Goal: Check status: Check status

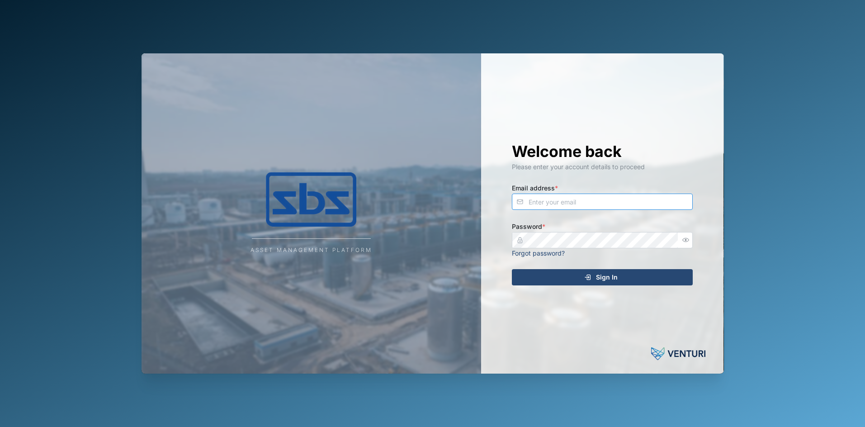
type input "[PERSON_NAME][EMAIL_ADDRESS][DOMAIN_NAME]"
click at [606, 274] on span "Sign In" at bounding box center [607, 276] width 22 height 15
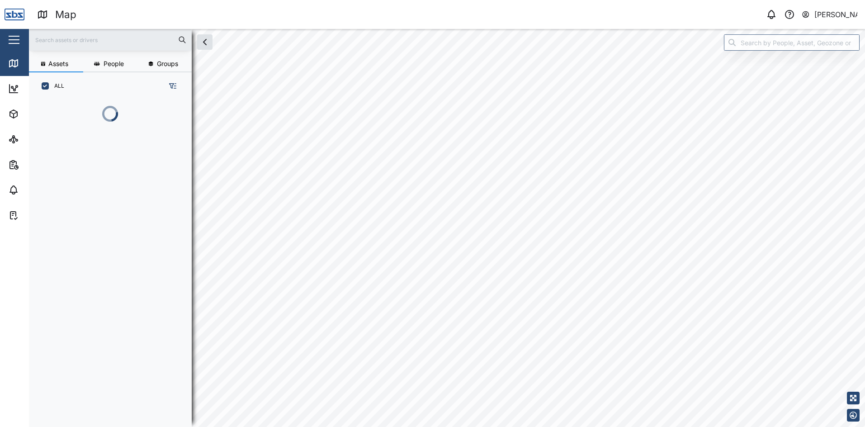
scroll to position [316, 141]
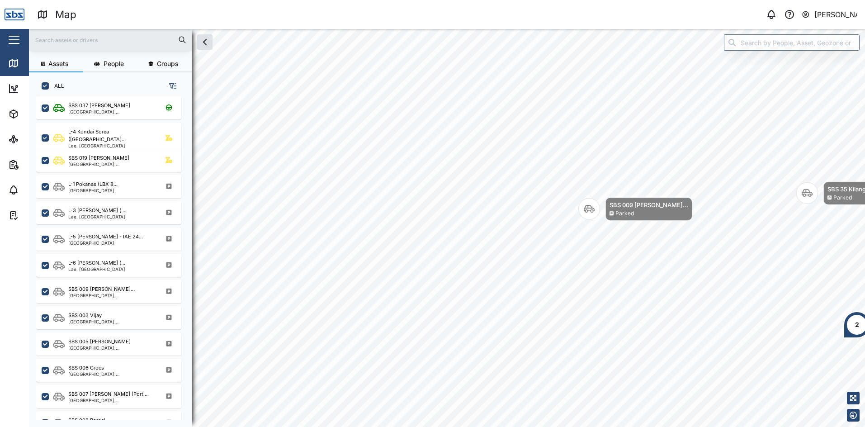
scroll to position [362, 0]
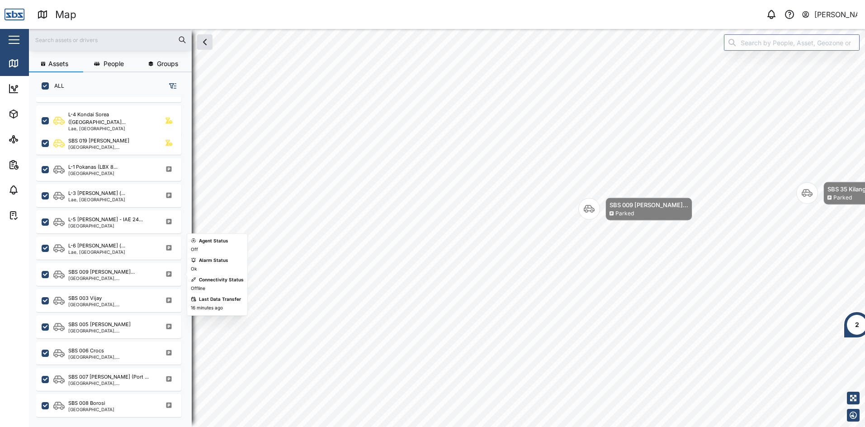
click at [105, 277] on div "[GEOGRAPHIC_DATA], [GEOGRAPHIC_DATA]" at bounding box center [111, 278] width 86 height 5
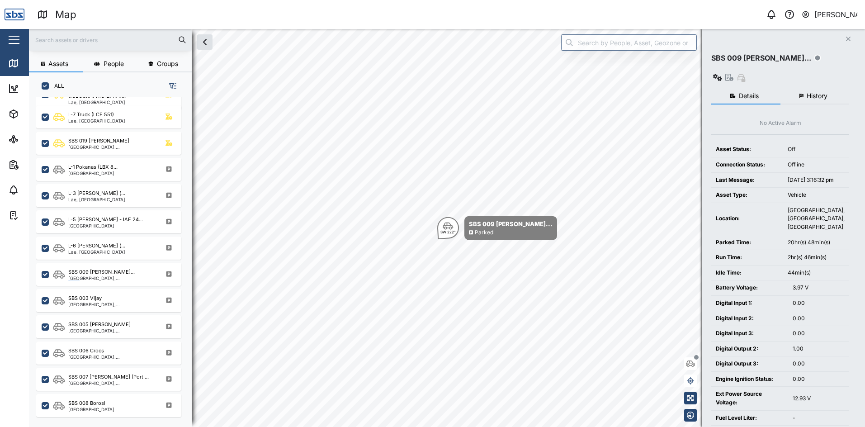
click at [812, 93] on span "History" at bounding box center [816, 96] width 21 height 6
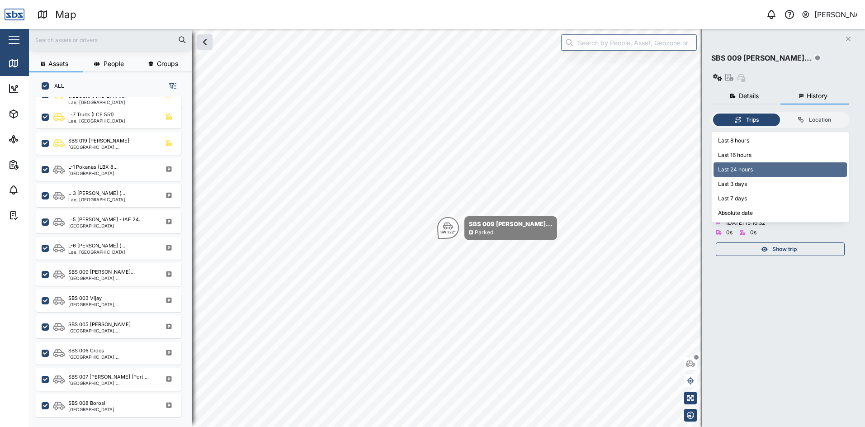
click at [842, 132] on input "Last 24 hours" at bounding box center [780, 139] width 138 height 14
type input "Last 7 days"
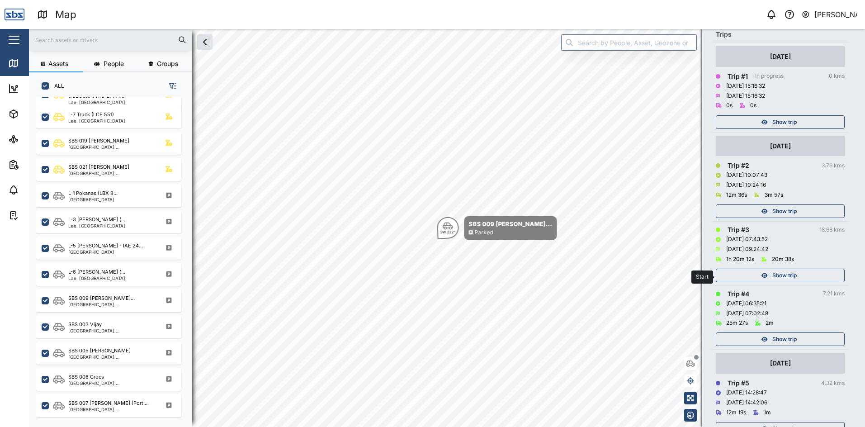
scroll to position [136, 0]
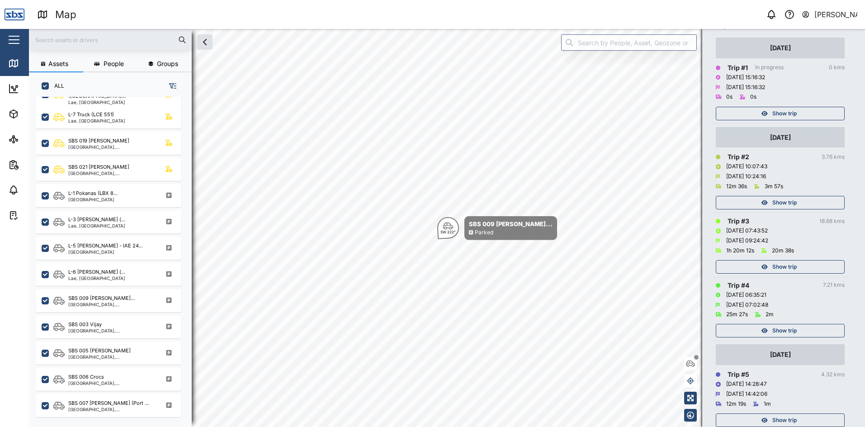
click at [796, 324] on span "Show trip" at bounding box center [784, 330] width 24 height 13
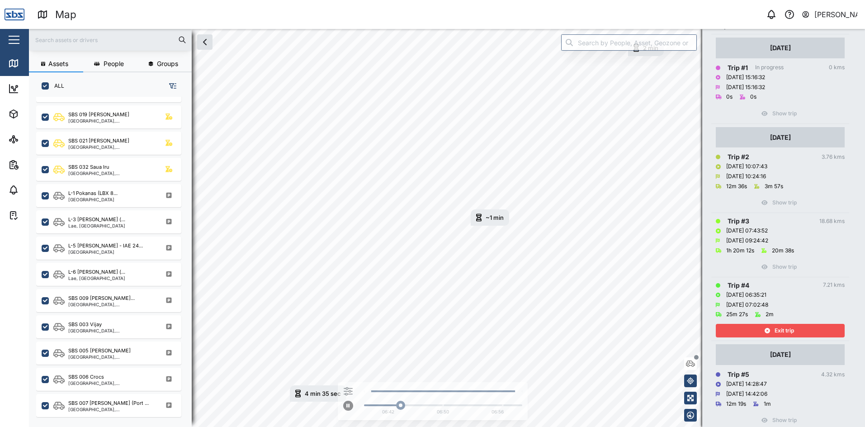
click at [796, 324] on div "Exit trip" at bounding box center [779, 330] width 118 height 13
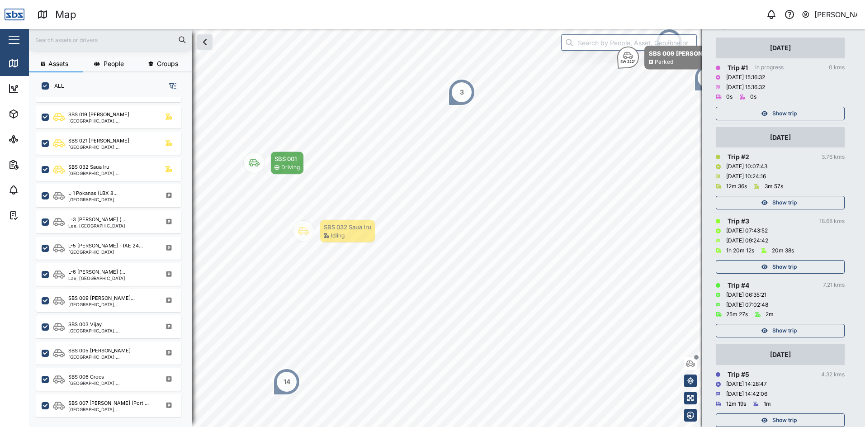
click at [797, 260] on div "Show trip" at bounding box center [779, 266] width 118 height 13
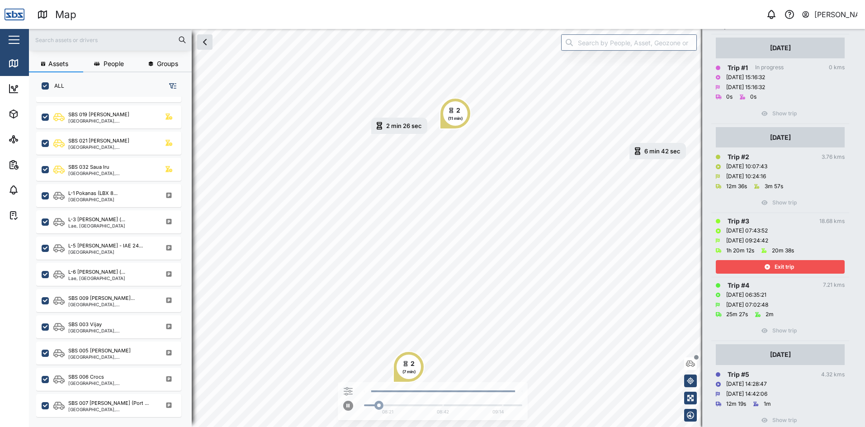
click at [797, 260] on div "Exit trip" at bounding box center [779, 266] width 118 height 13
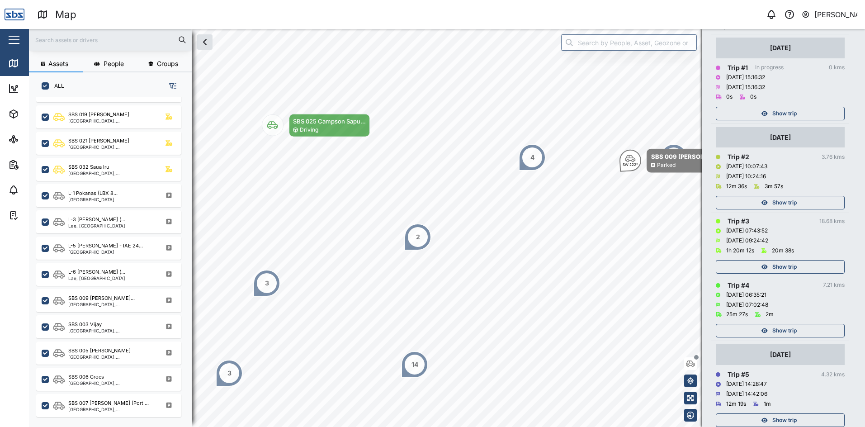
click at [786, 196] on span "Show trip" at bounding box center [784, 202] width 24 height 13
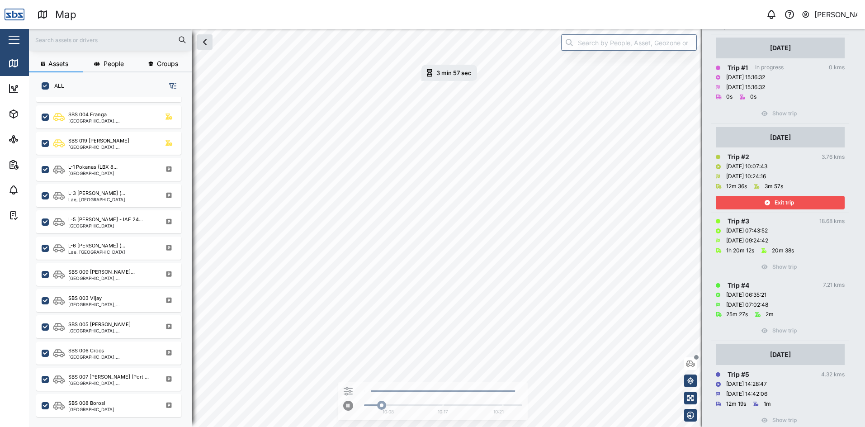
click at [786, 196] on span "Exit trip" at bounding box center [783, 202] width 19 height 13
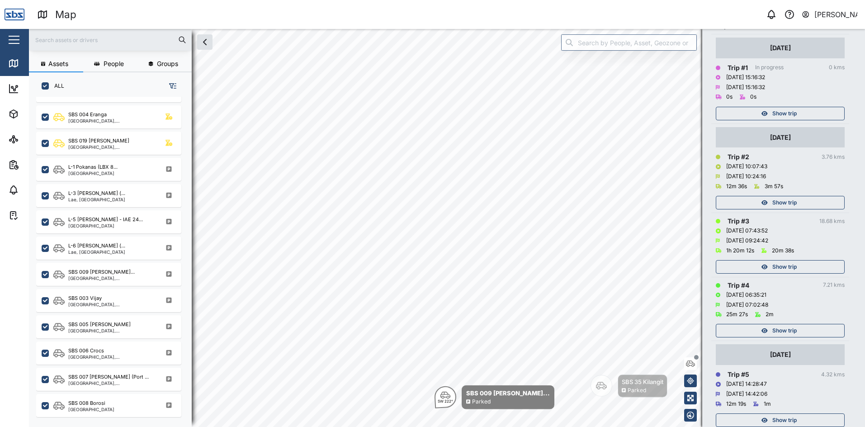
click at [780, 107] on span "Show trip" at bounding box center [784, 113] width 24 height 13
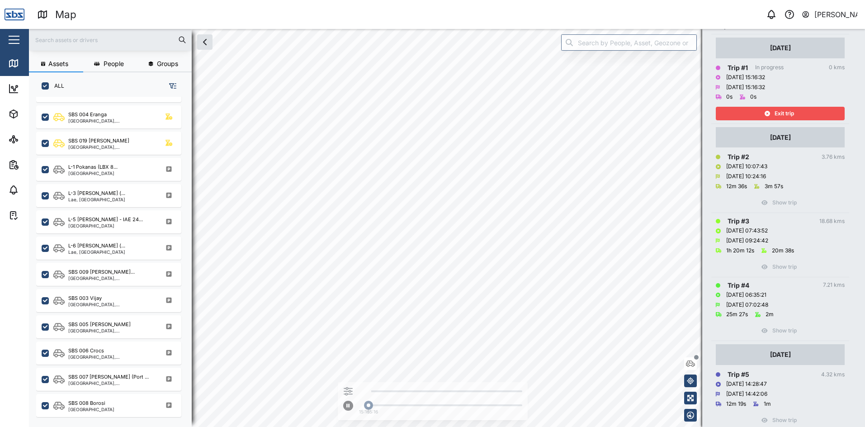
click at [780, 107] on span "Exit trip" at bounding box center [783, 113] width 19 height 13
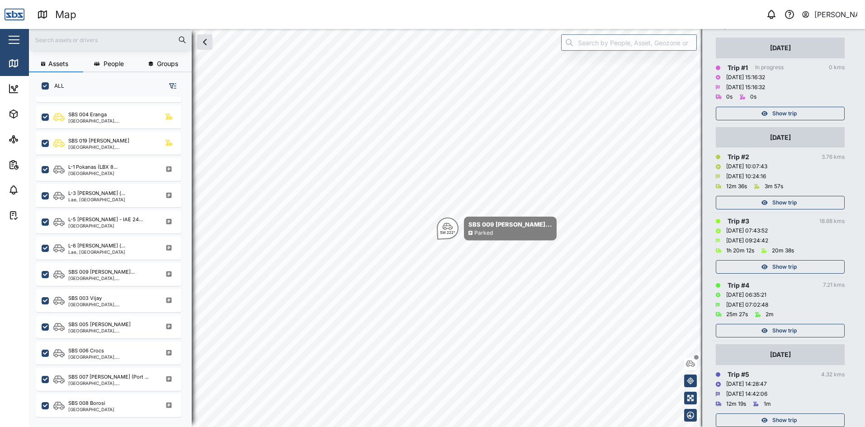
click at [784, 196] on span "Show trip" at bounding box center [784, 202] width 24 height 13
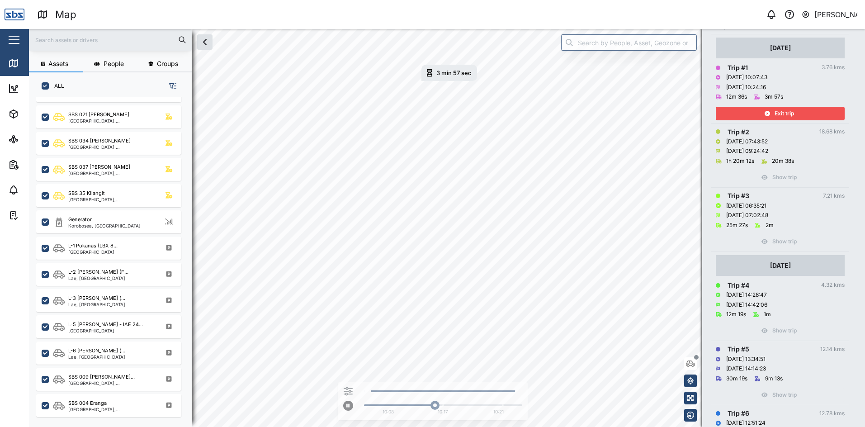
click at [790, 107] on span "Exit trip" at bounding box center [783, 113] width 19 height 13
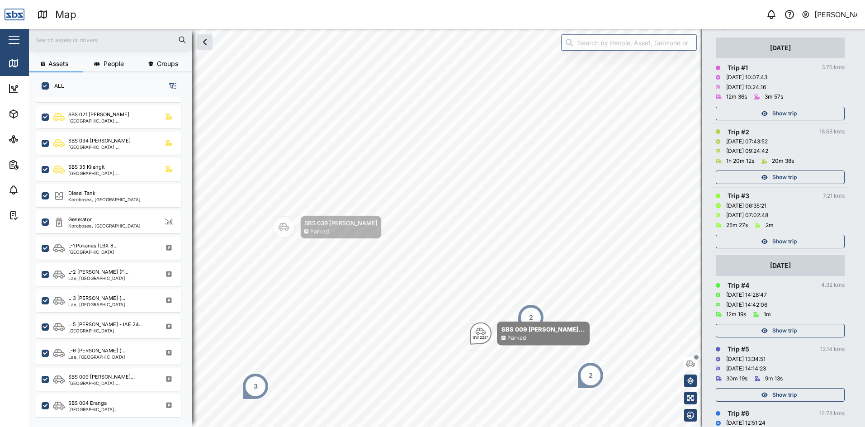
click at [816, 13] on div "[PERSON_NAME]" at bounding box center [835, 14] width 43 height 11
click at [790, 55] on div "Sign Out" at bounding box center [801, 58] width 98 height 11
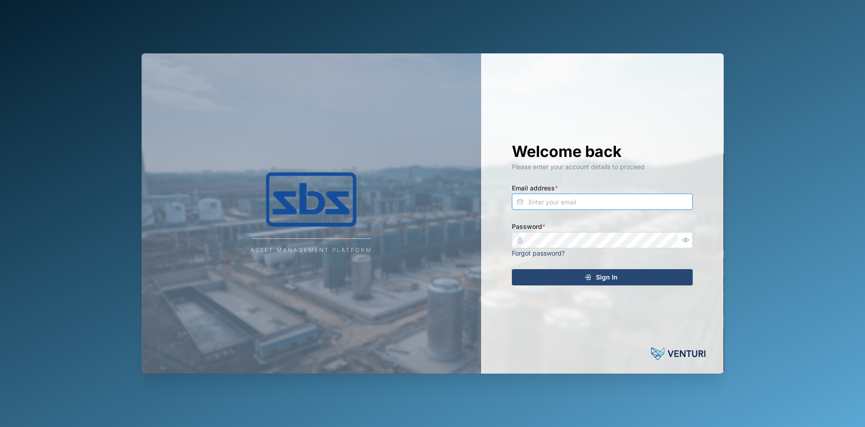
type input "[PERSON_NAME][EMAIL_ADDRESS][DOMAIN_NAME]"
click at [612, 278] on span "Sign In" at bounding box center [607, 276] width 22 height 15
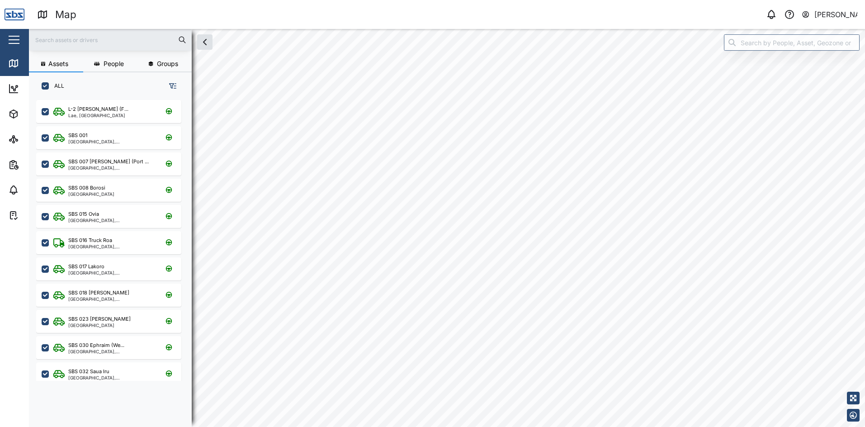
checkbox input "true"
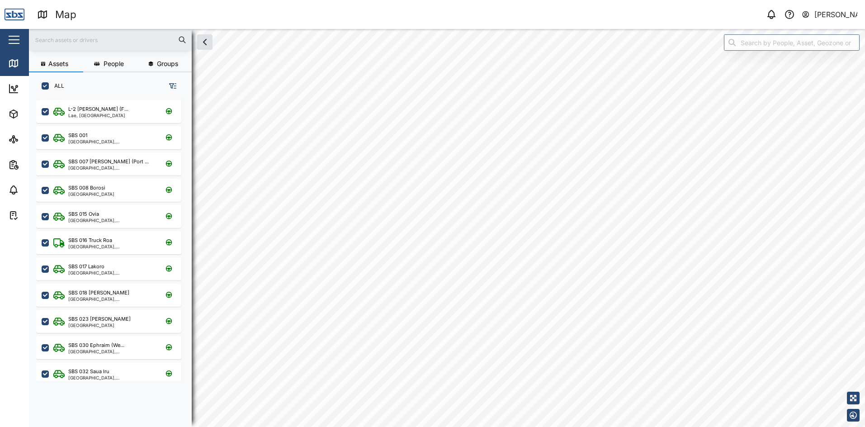
checkbox input "true"
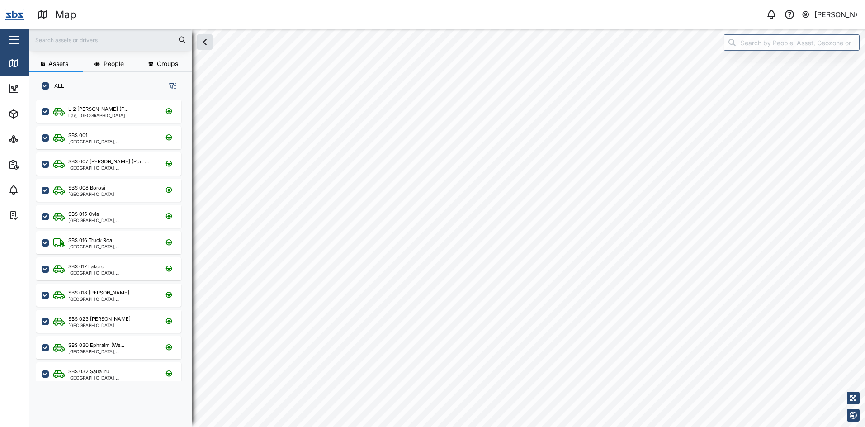
checkbox input "true"
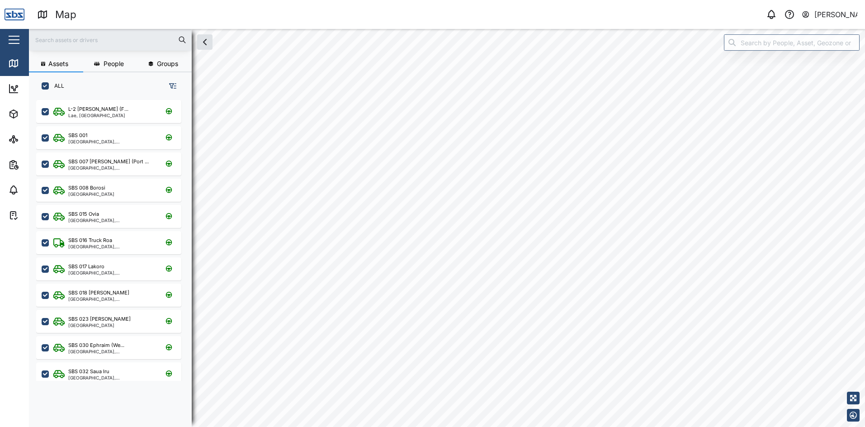
checkbox input "true"
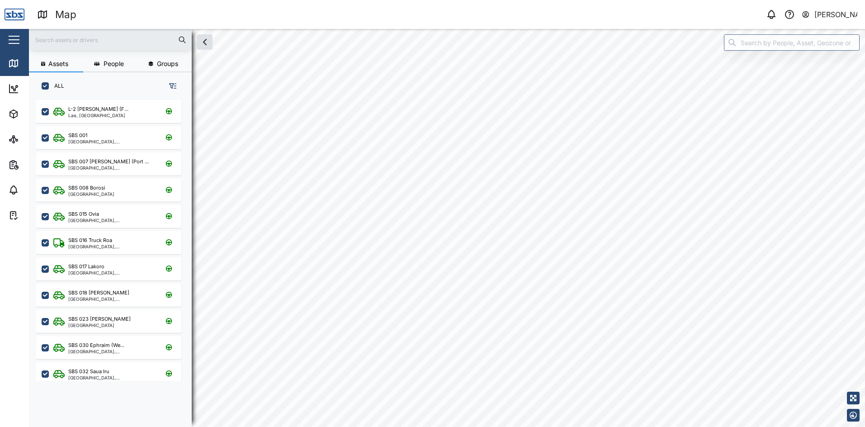
checkbox input "true"
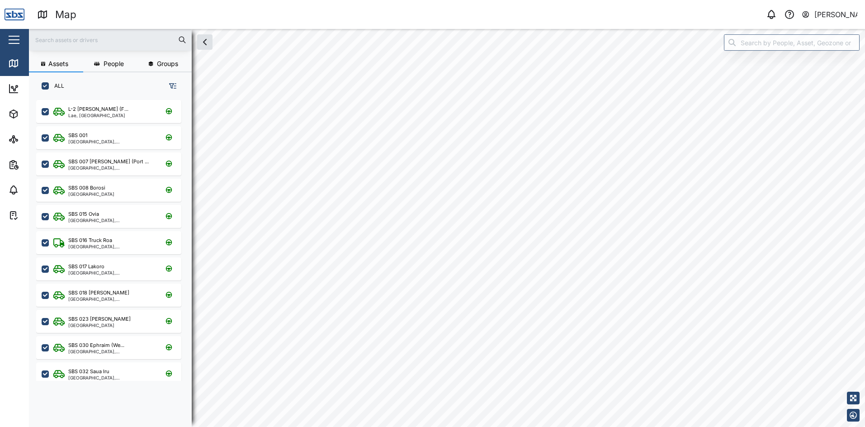
checkbox input "true"
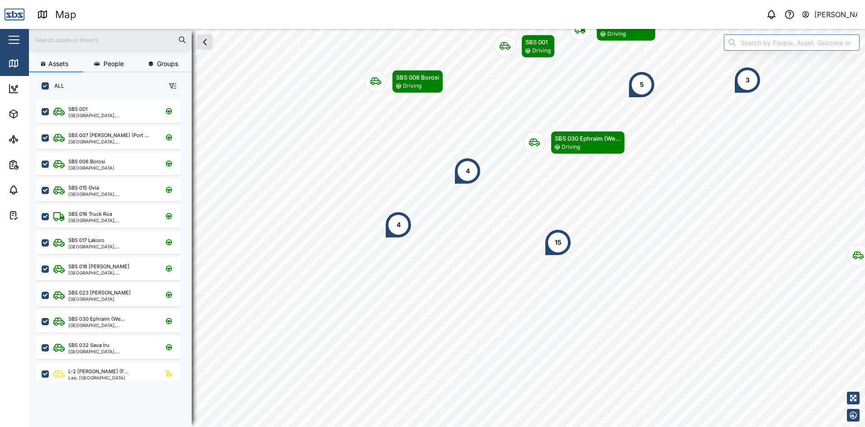
scroll to position [316, 141]
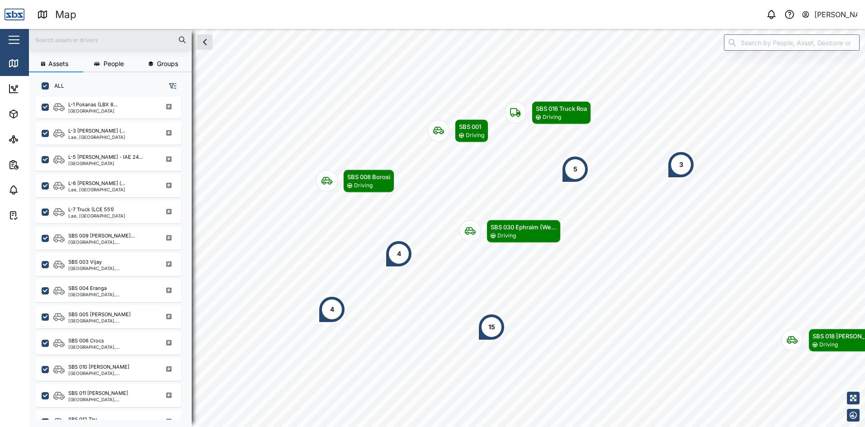
scroll to position [452, 0]
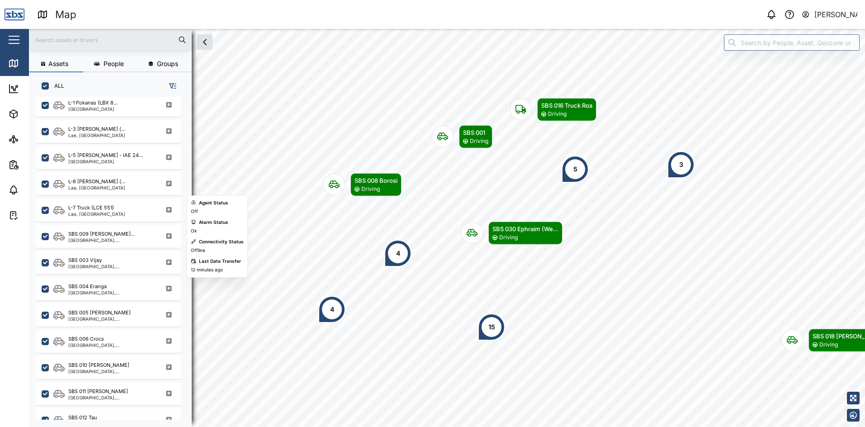
click at [104, 242] on div "[GEOGRAPHIC_DATA], [GEOGRAPHIC_DATA]" at bounding box center [111, 240] width 86 height 5
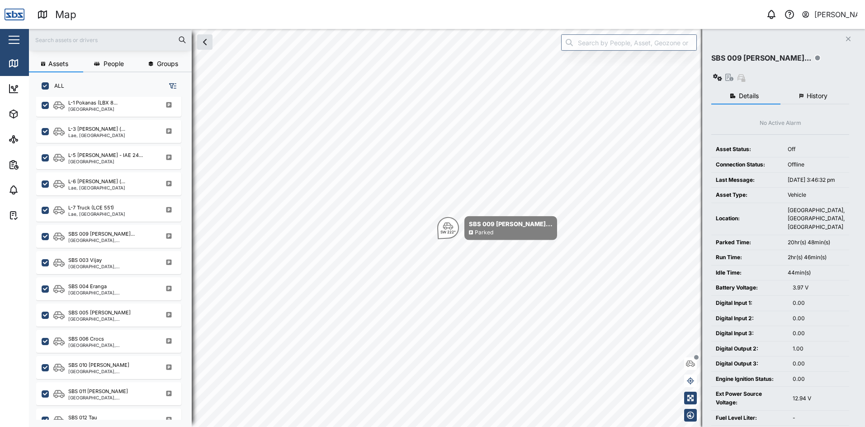
click at [823, 93] on span "History" at bounding box center [816, 96] width 21 height 6
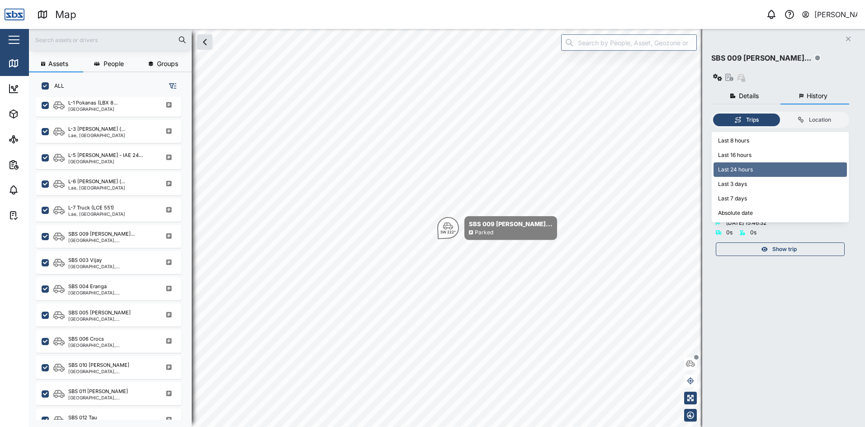
click at [840, 132] on input "Last 24 hours" at bounding box center [780, 139] width 138 height 14
type input "Last 3 days"
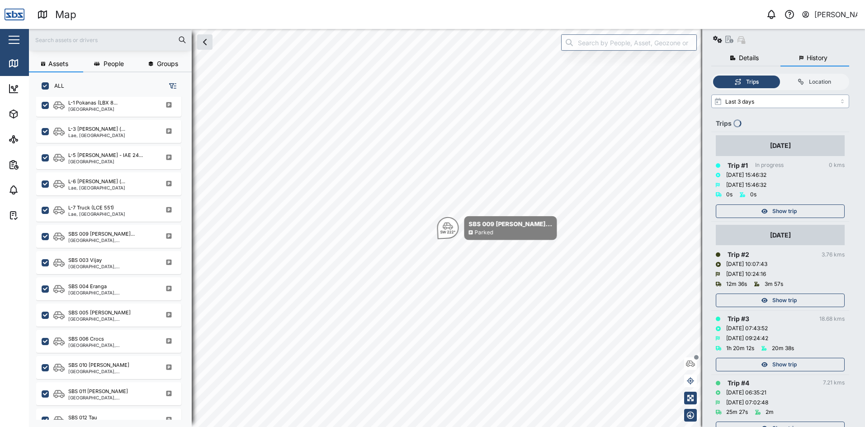
scroll to position [90, 0]
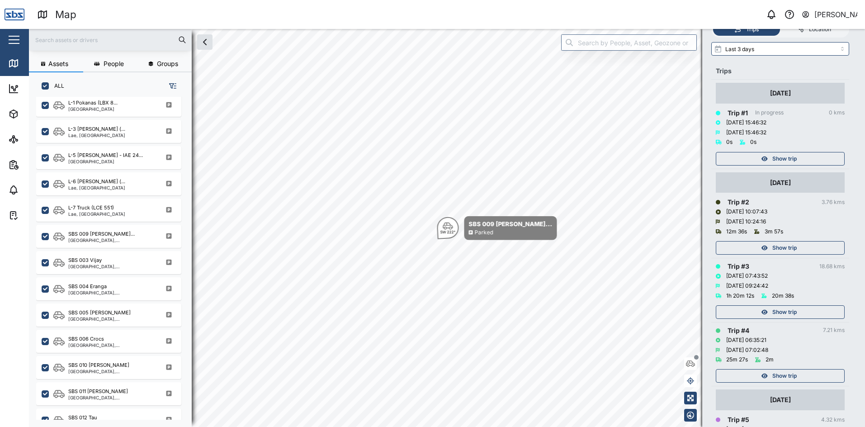
click at [769, 369] on div "Show trip" at bounding box center [779, 375] width 118 height 13
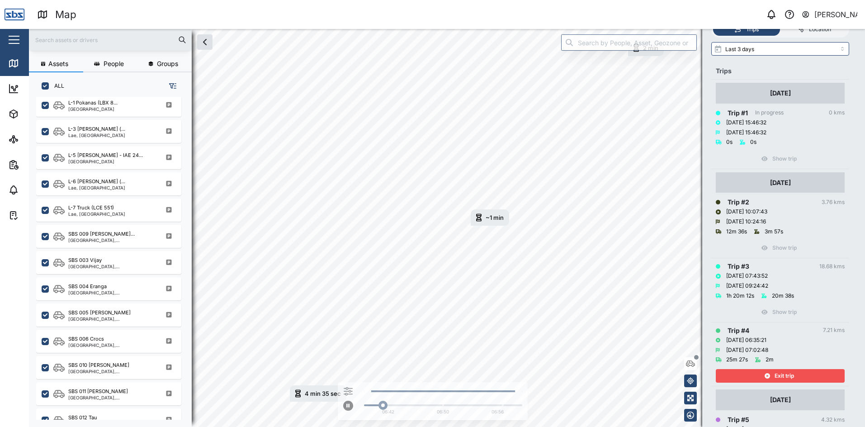
click at [769, 369] on div "Exit trip" at bounding box center [779, 375] width 118 height 13
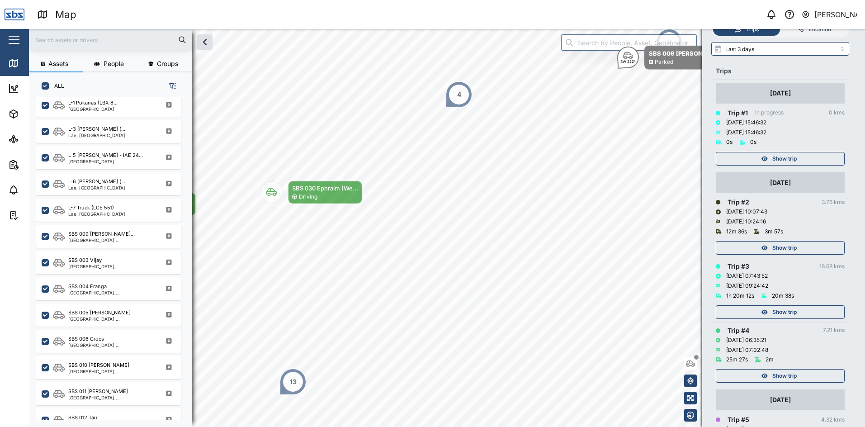
click at [772, 306] on span "Show trip" at bounding box center [784, 312] width 24 height 13
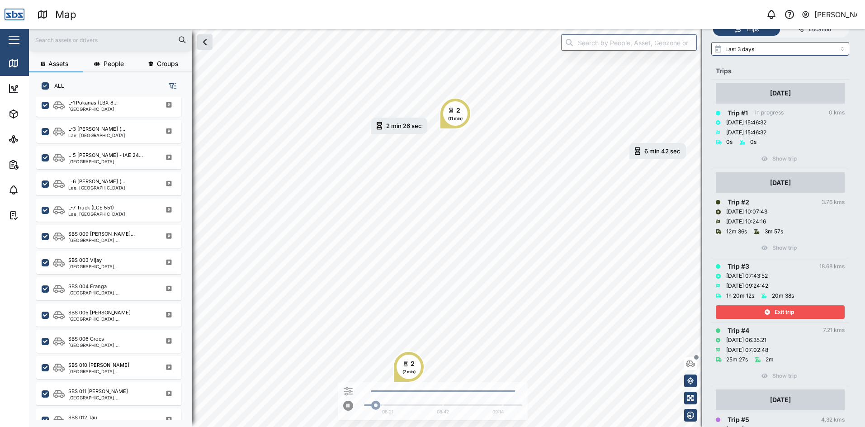
click at [772, 306] on div "Exit trip" at bounding box center [779, 312] width 118 height 13
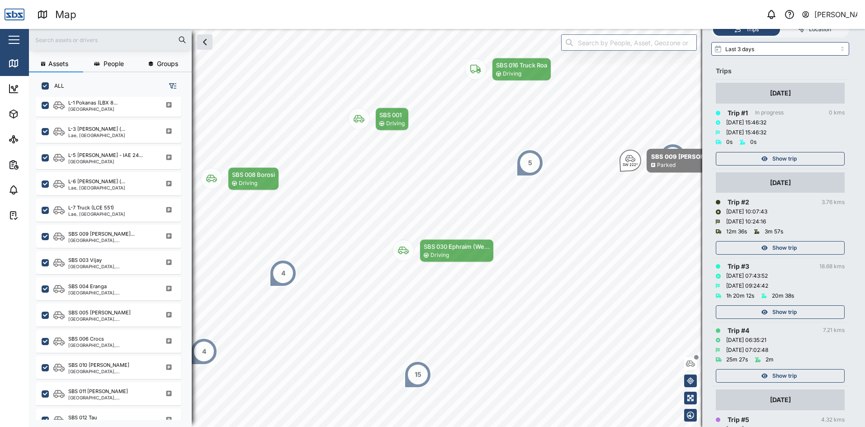
click at [777, 241] on span "Show trip" at bounding box center [784, 247] width 24 height 13
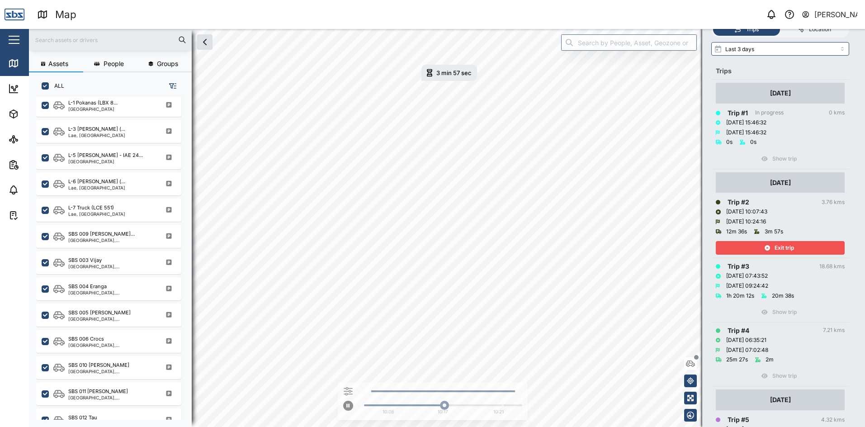
click at [777, 241] on span "Exit trip" at bounding box center [783, 247] width 19 height 13
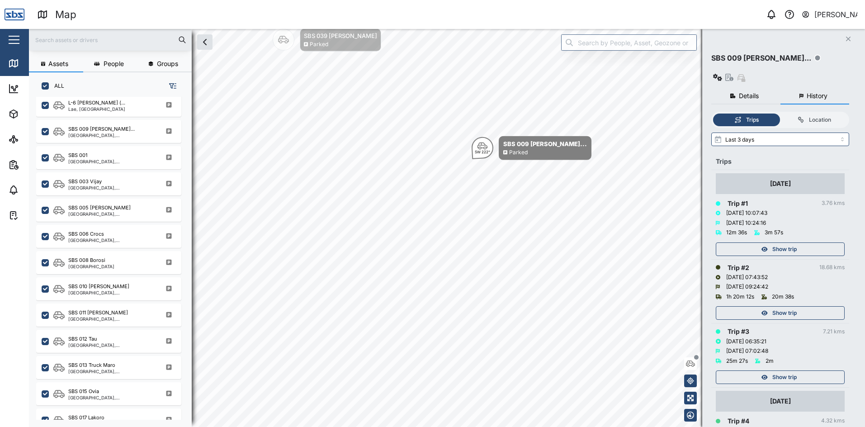
click at [847, 36] on icon "Close" at bounding box center [847, 38] width 5 height 7
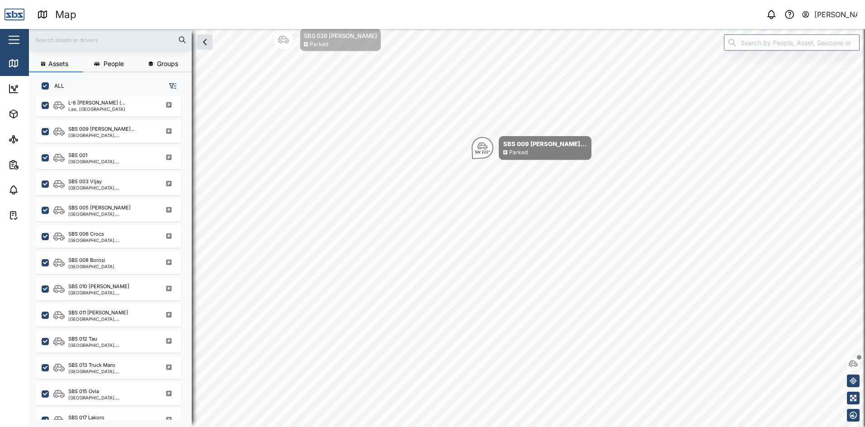
click at [824, 13] on div "[PERSON_NAME]" at bounding box center [835, 14] width 43 height 11
click at [771, 60] on div "Sign Out" at bounding box center [801, 58] width 98 height 11
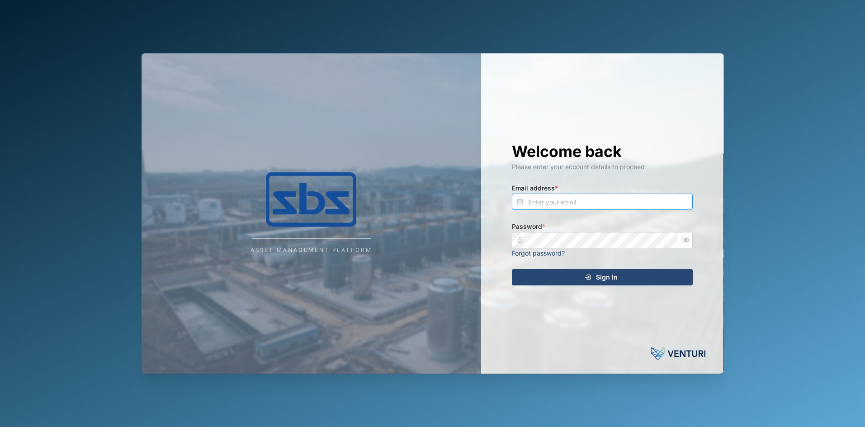
type input "[PERSON_NAME][EMAIL_ADDRESS][DOMAIN_NAME]"
